Goal: Information Seeking & Learning: Learn about a topic

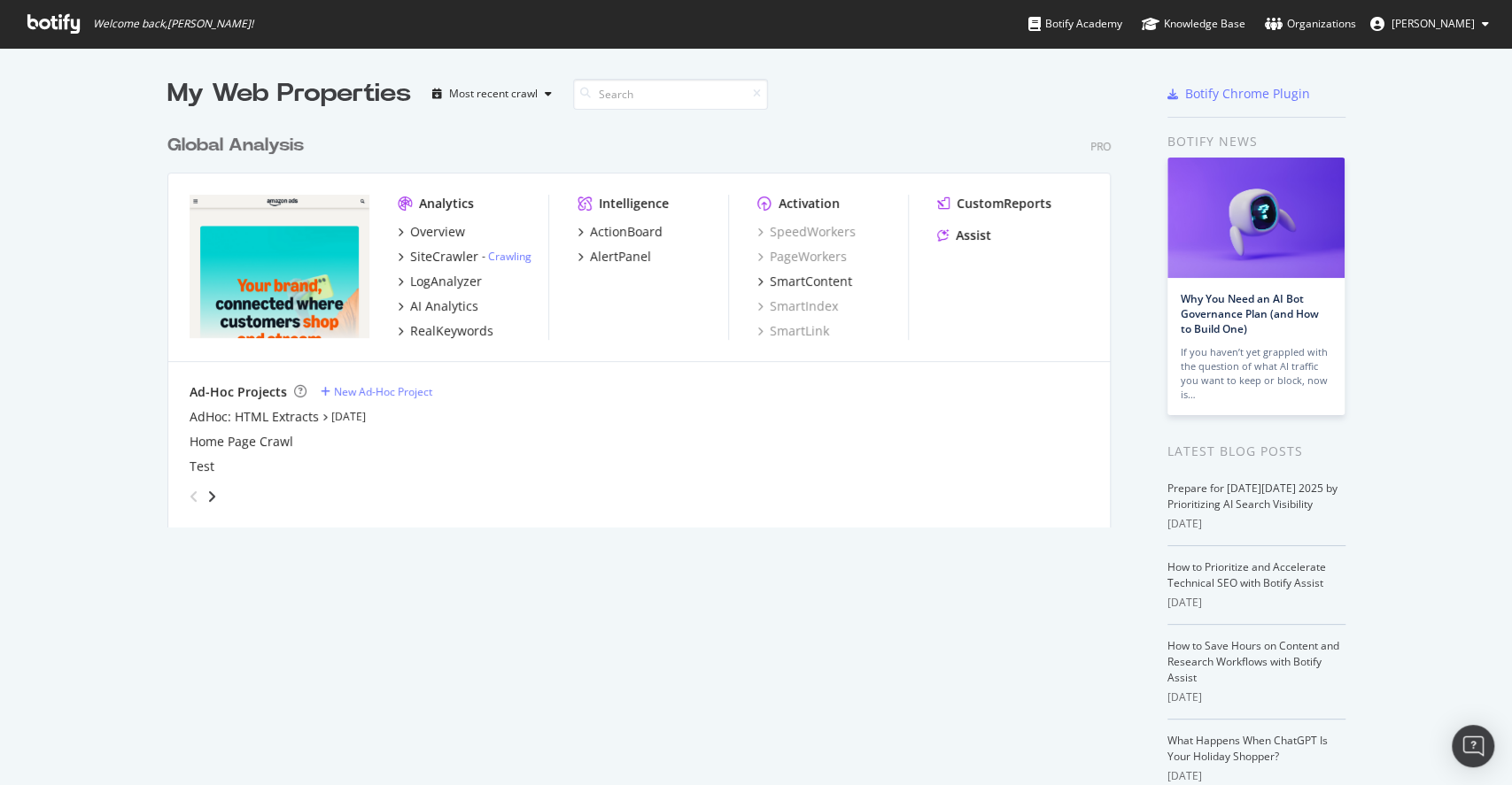
scroll to position [767, 1475]
click at [398, 231] on icon "grid" at bounding box center [400, 232] width 5 height 9
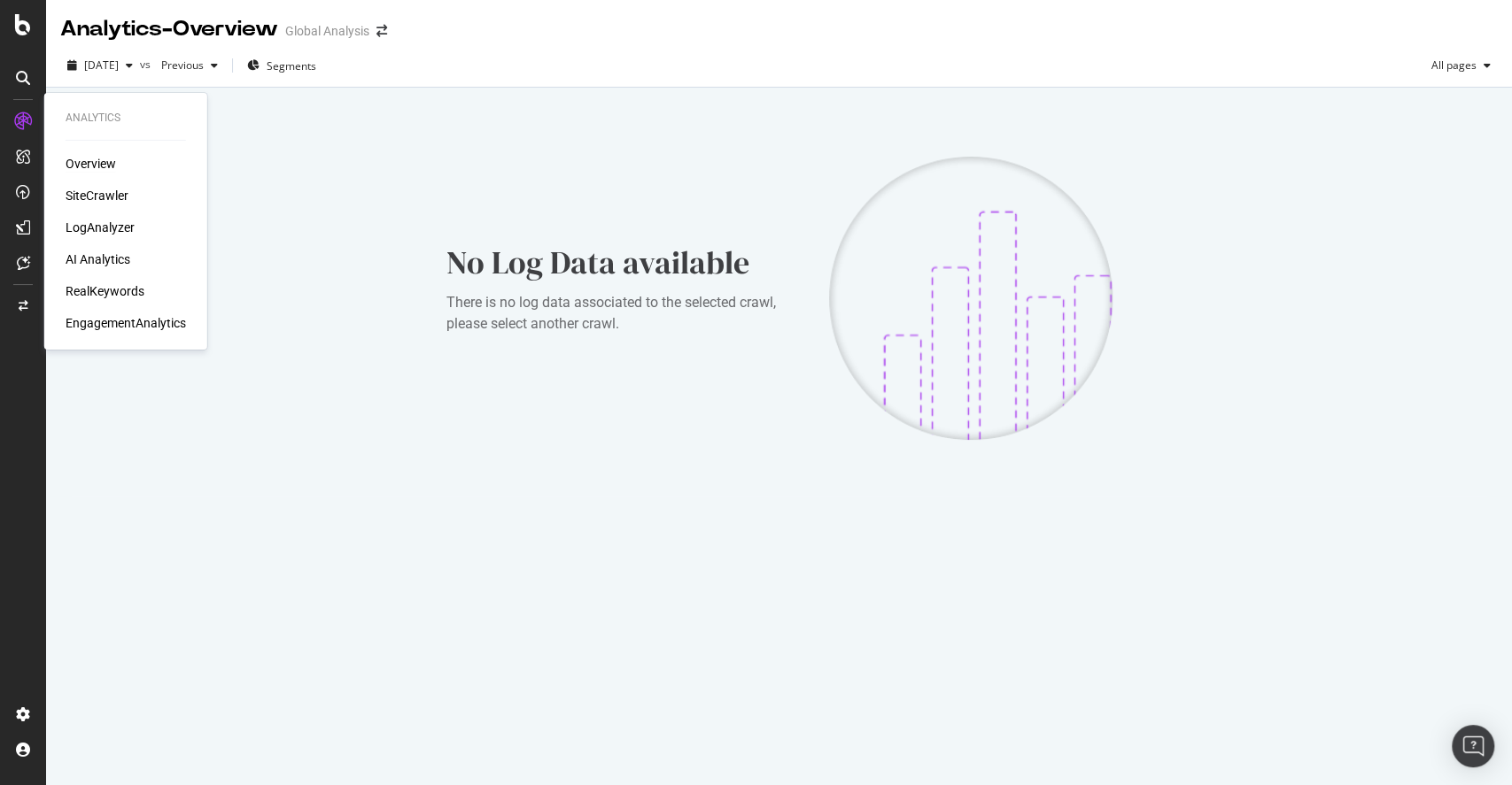
click at [88, 166] on div "Overview" at bounding box center [90, 163] width 50 height 17
click at [104, 317] on div "EngagementAnalytics" at bounding box center [126, 323] width 120 height 17
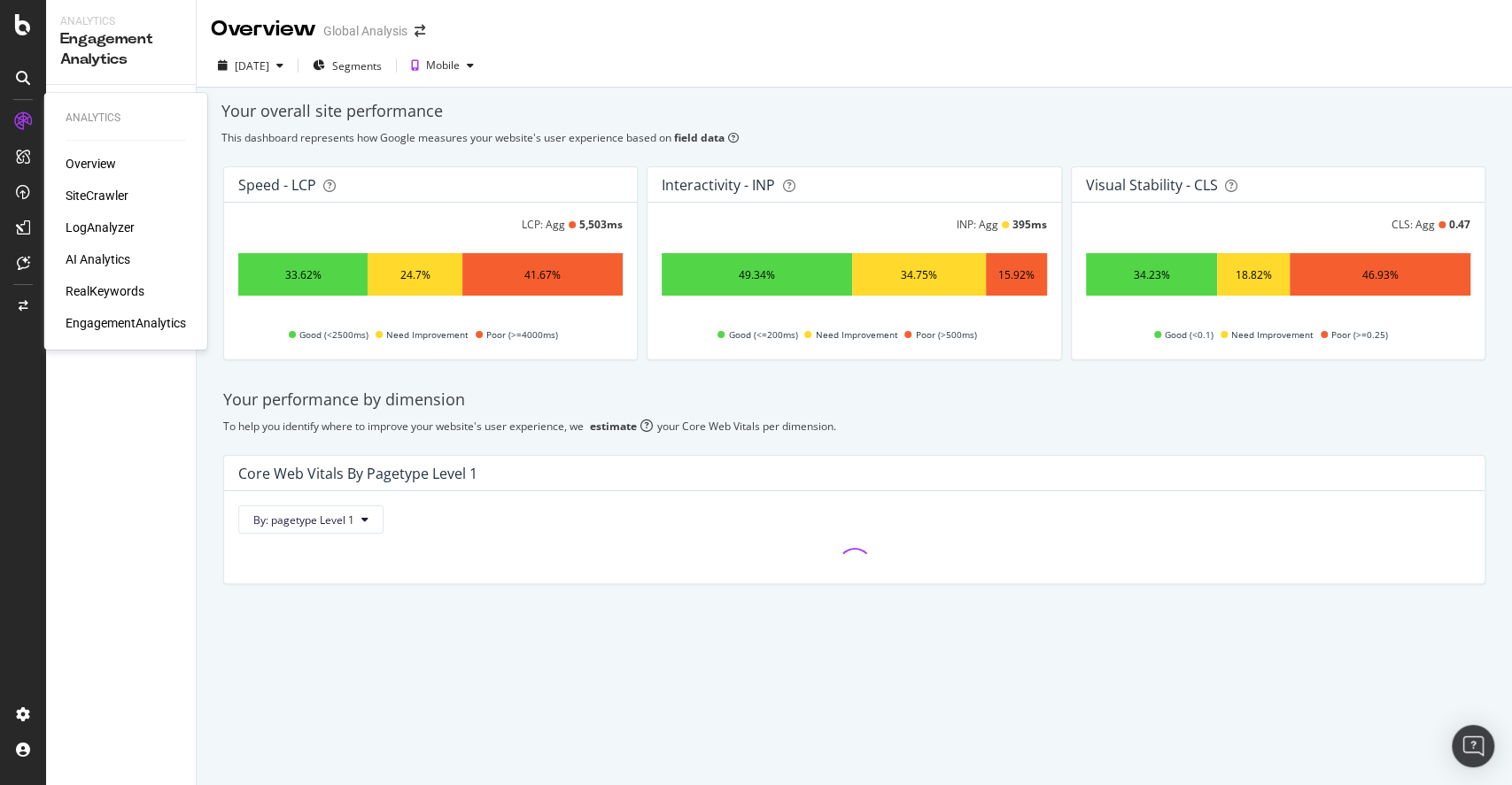
click at [109, 257] on div "AI Analytics" at bounding box center [98, 259] width 65 height 17
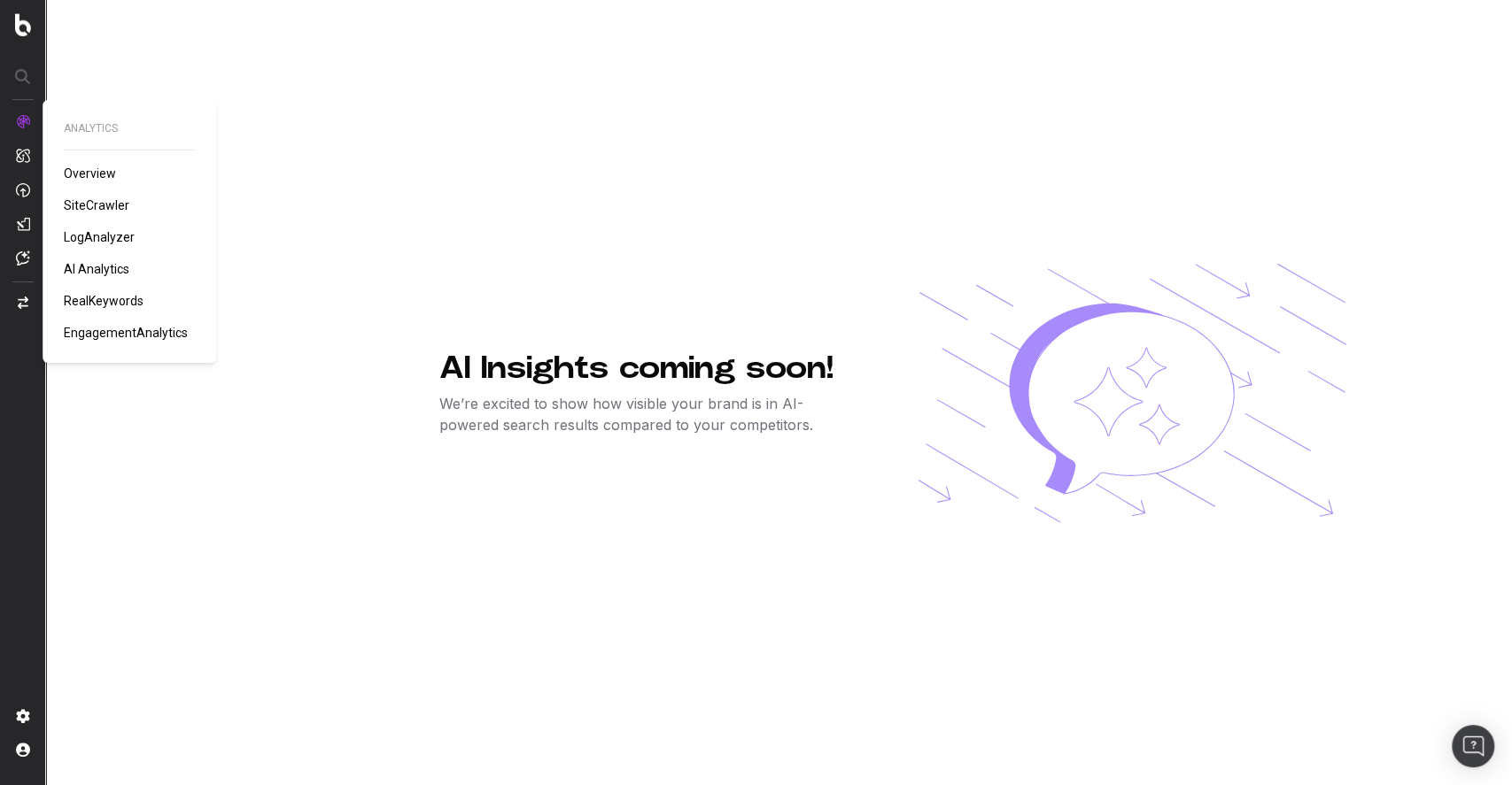
click at [102, 265] on span "AI Analytics" at bounding box center [97, 269] width 66 height 15
click at [117, 325] on span "EngagementAnalytics" at bounding box center [126, 333] width 124 height 15
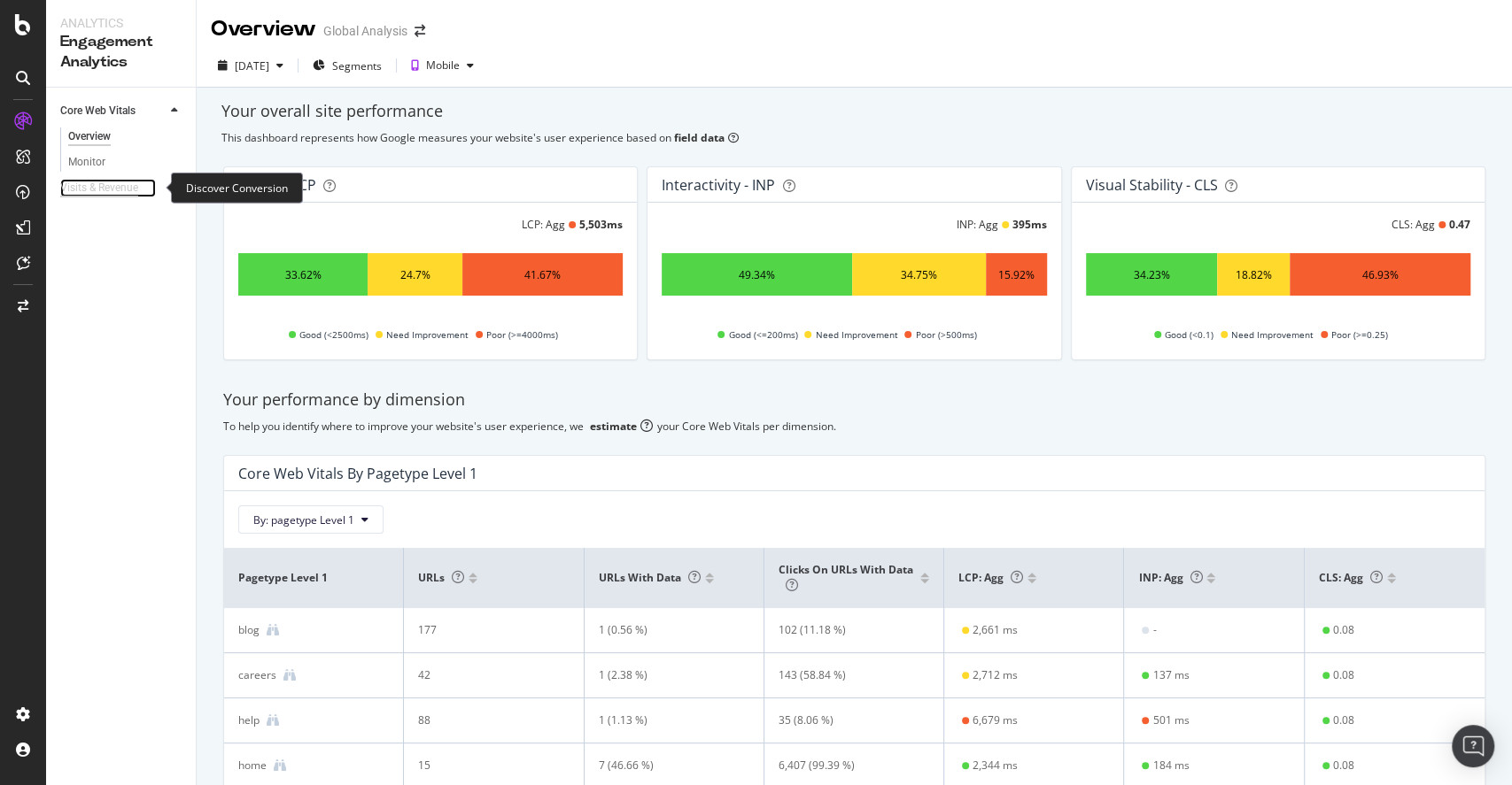
click at [109, 188] on div "Visits & Revenue" at bounding box center [98, 188] width 78 height 18
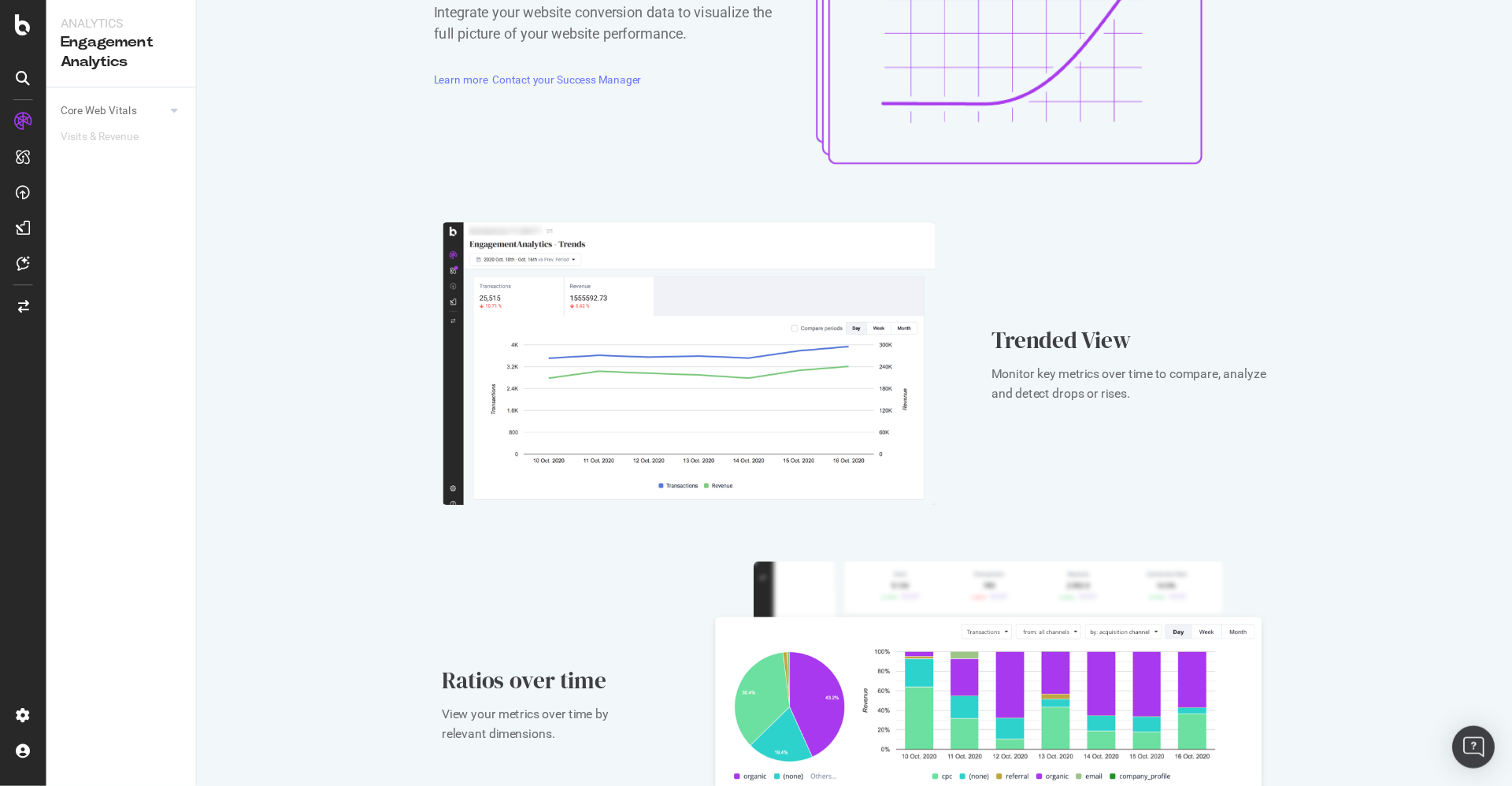
scroll to position [75, 0]
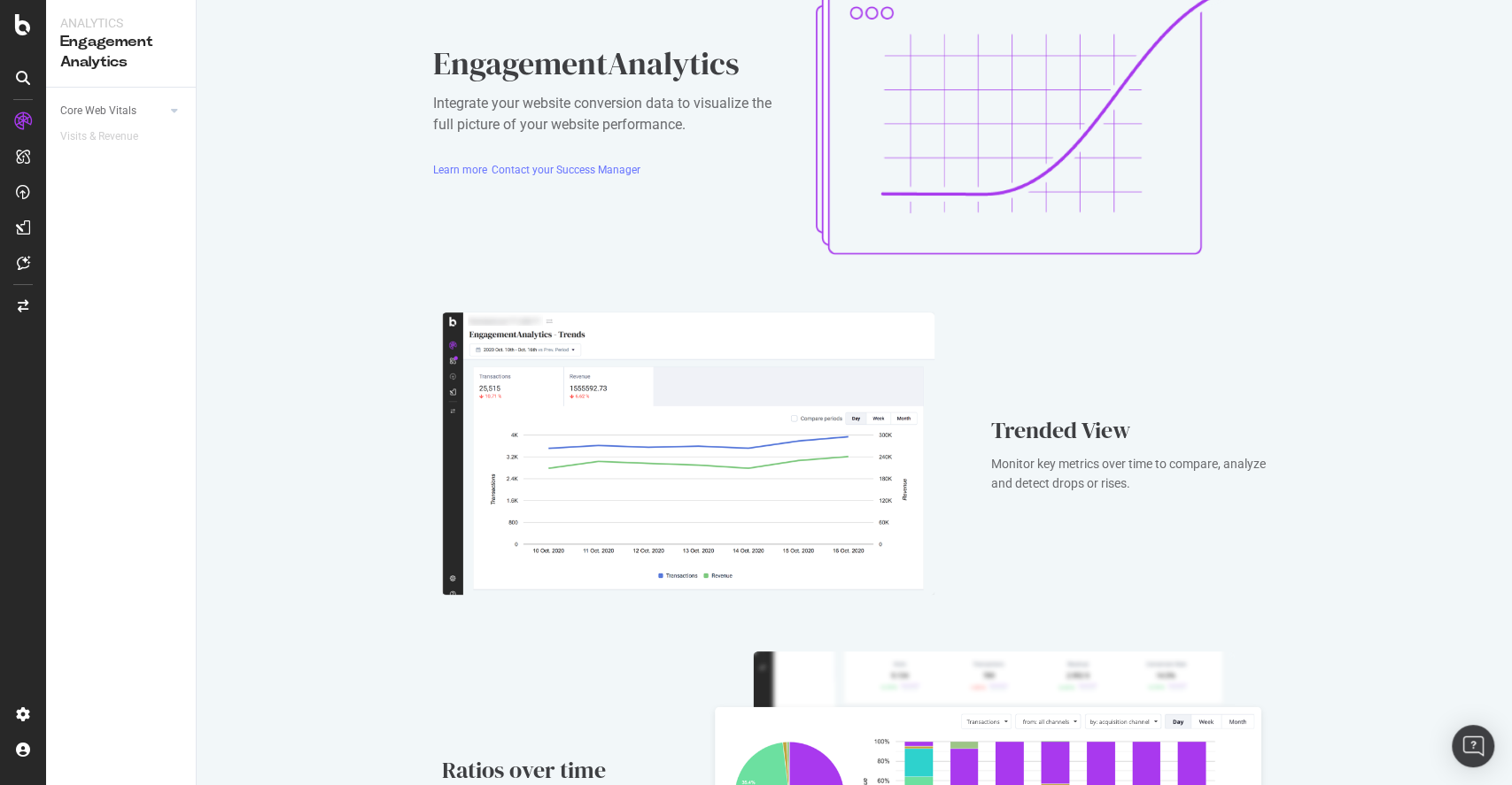
click at [539, 293] on div "EngagementAnalytics Integrate your website conversion data to visualize the ful…" at bounding box center [854, 624] width 1315 height 1417
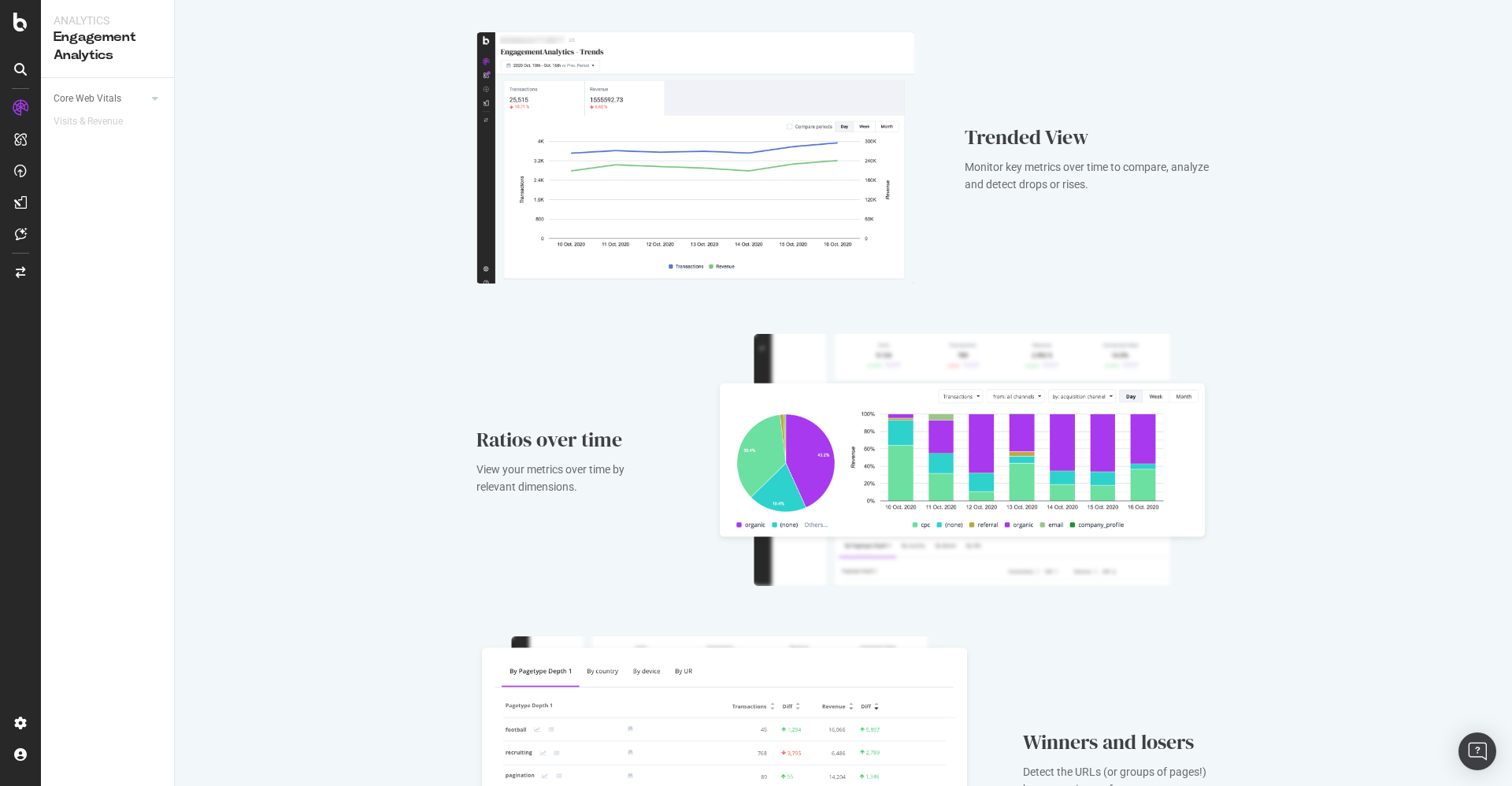
scroll to position [324, 0]
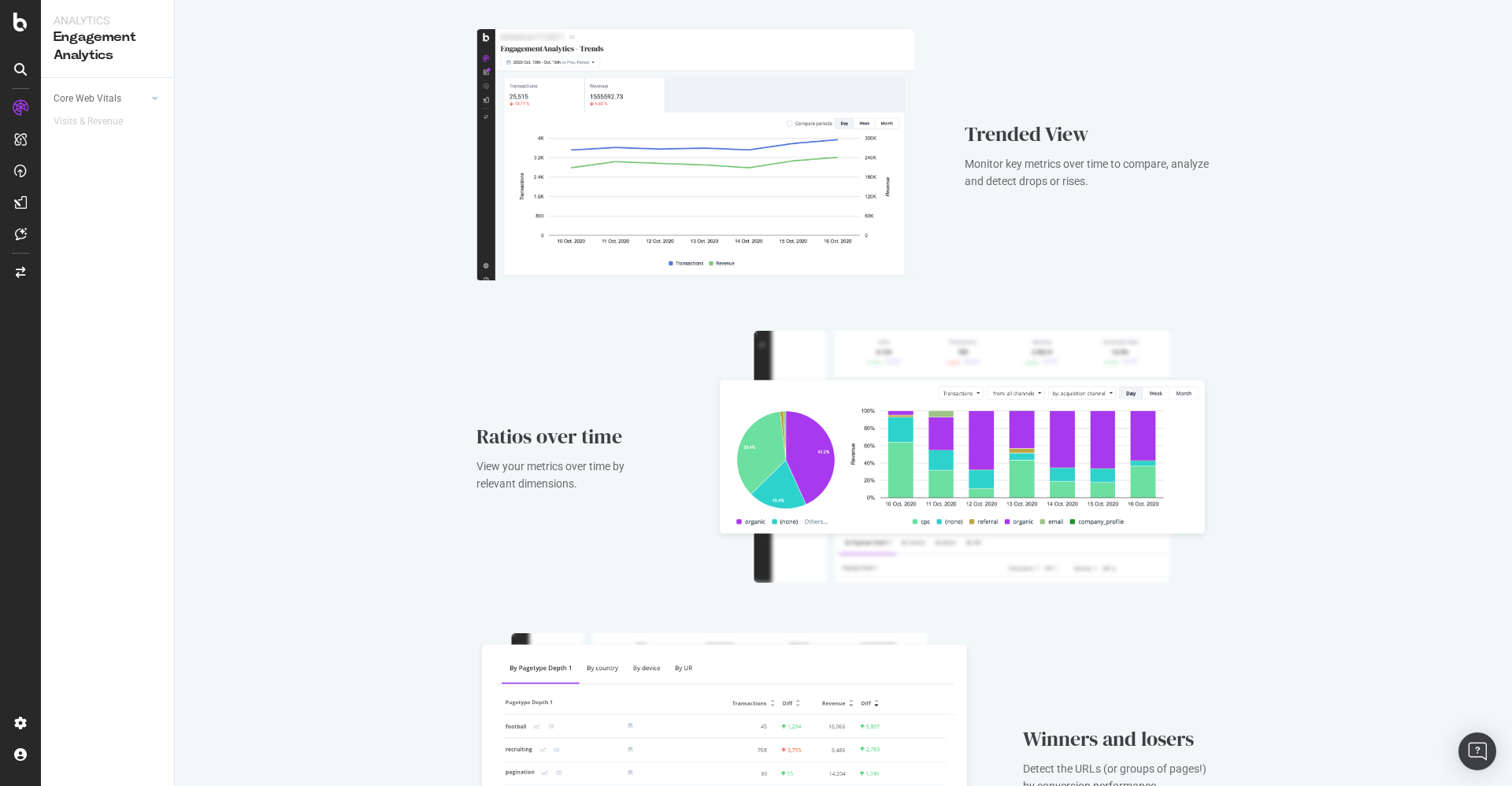
drag, startPoint x: 598, startPoint y: 187, endPoint x: 554, endPoint y: 186, distance: 44.0
click at [554, 186] on img at bounding box center [696, 154] width 438 height 252
